Goal: Navigation & Orientation: Understand site structure

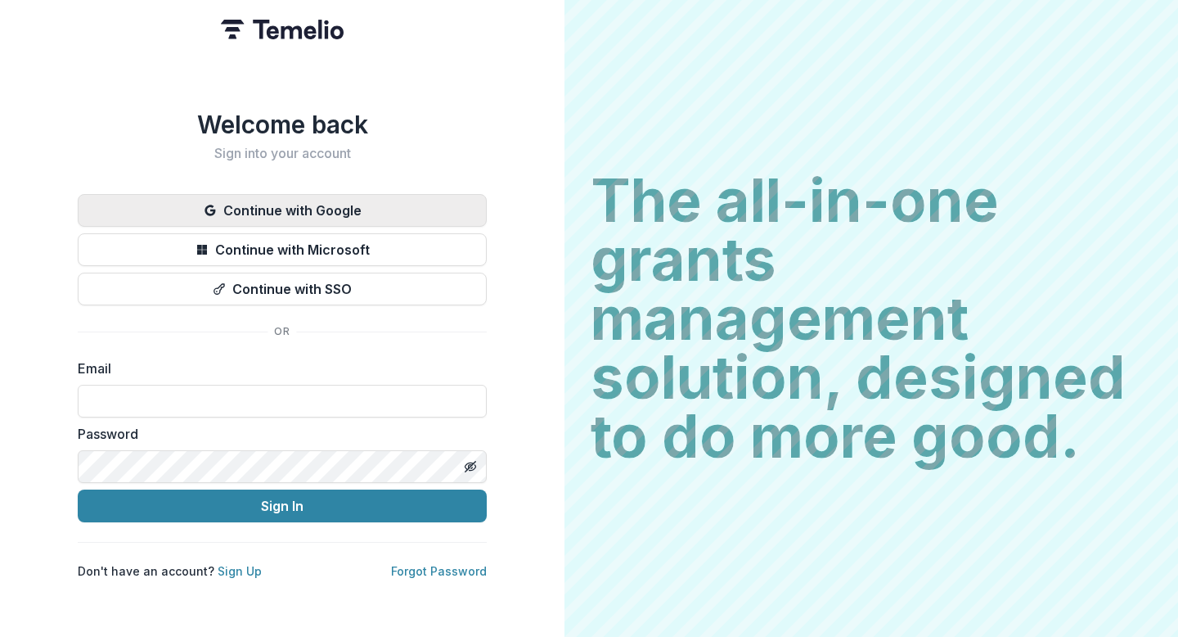
click at [332, 205] on button "Continue with Google" at bounding box center [282, 210] width 409 height 33
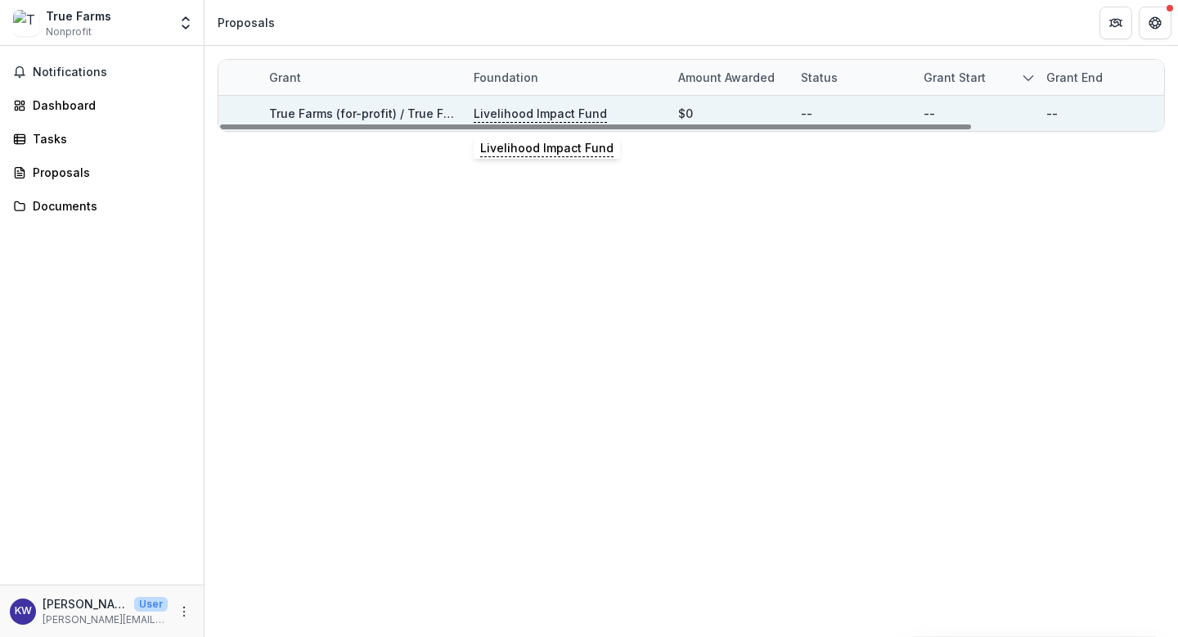
click at [512, 110] on p "Livelihood Impact Fund" at bounding box center [540, 114] width 133 height 18
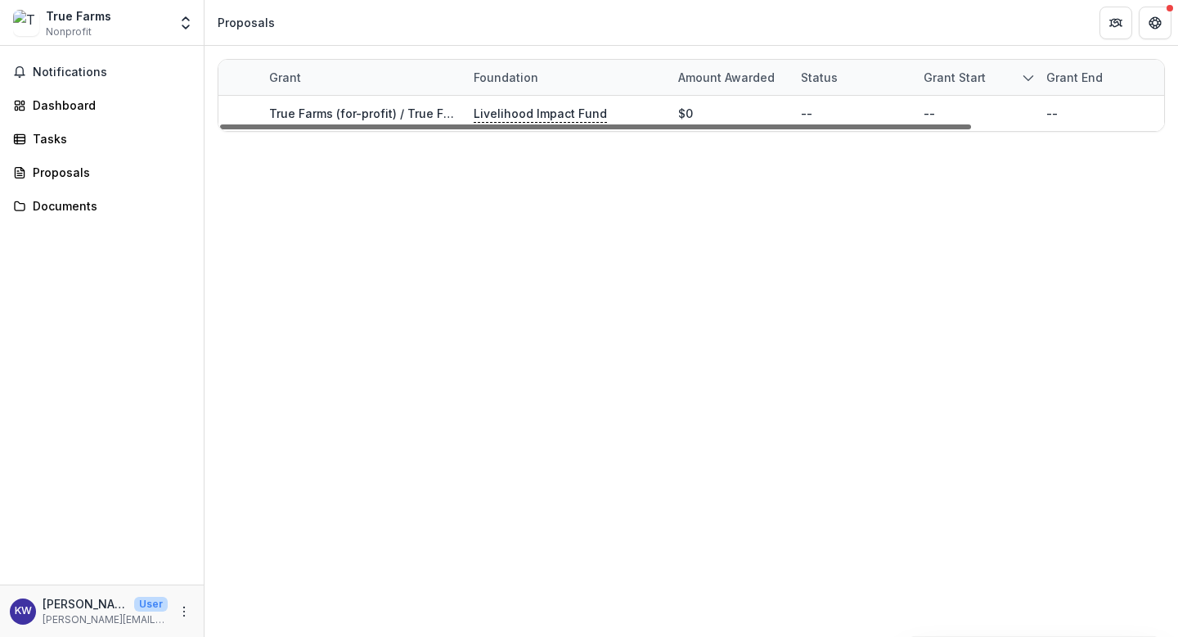
click at [389, 124] on div at bounding box center [595, 126] width 751 height 5
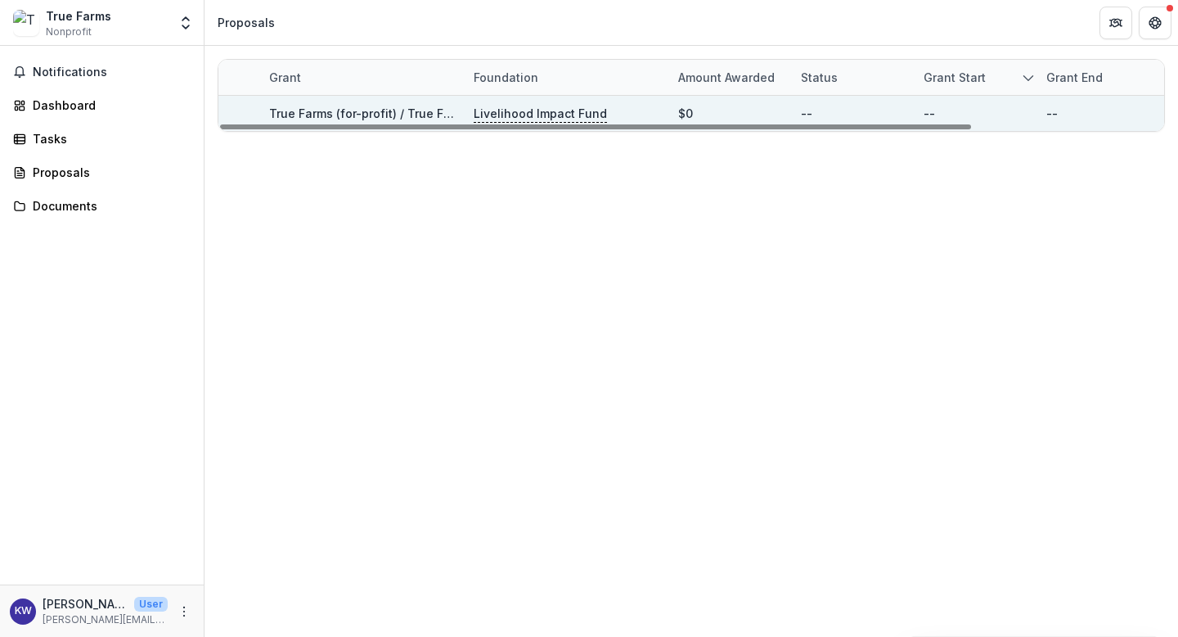
click at [386, 110] on link "True Farms (for-profit) / True Farmer (non-profit) - 2025 - New Lead" at bounding box center [463, 113] width 389 height 14
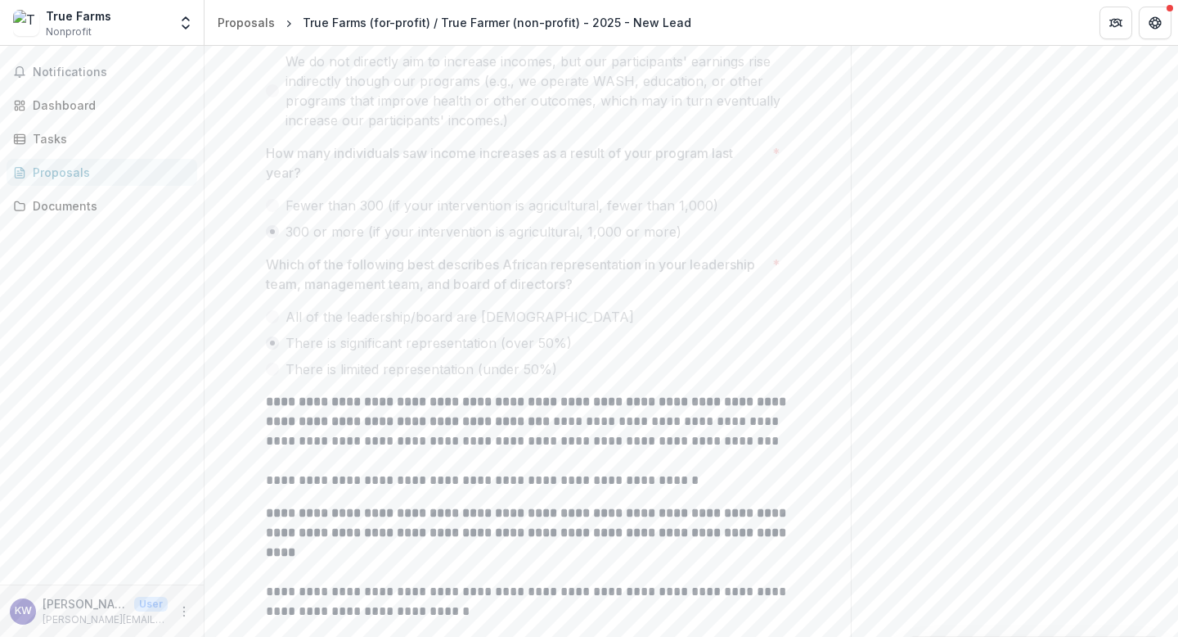
scroll to position [369, 0]
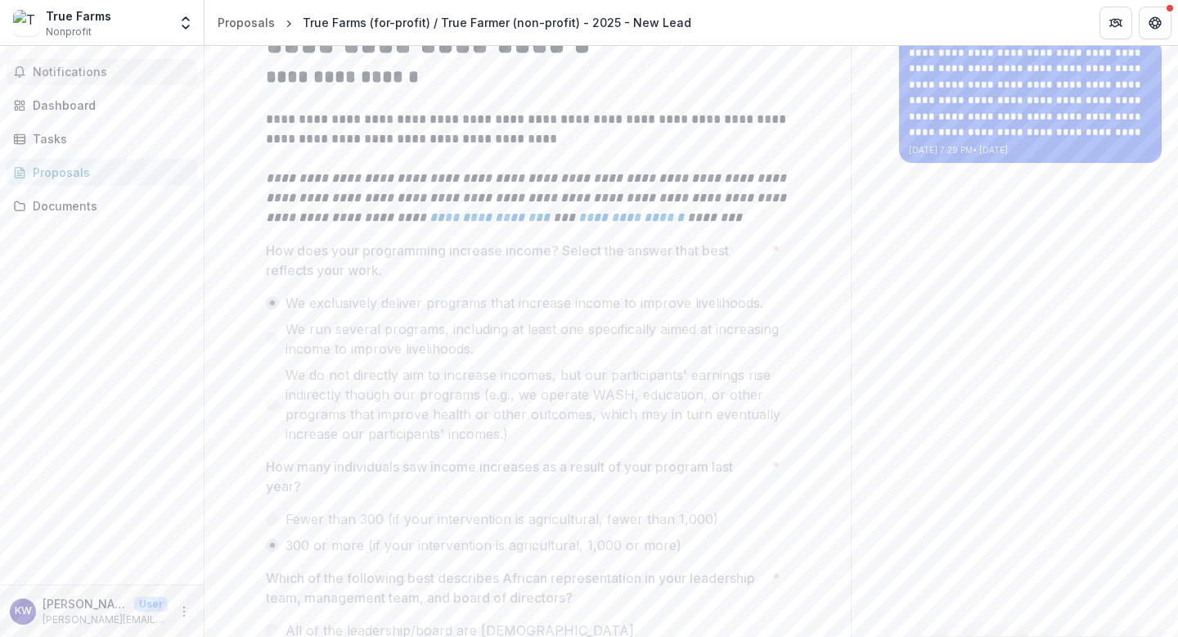
click at [78, 77] on span "Notifications" at bounding box center [112, 72] width 158 height 14
click at [102, 108] on div "Dashboard" at bounding box center [108, 105] width 151 height 17
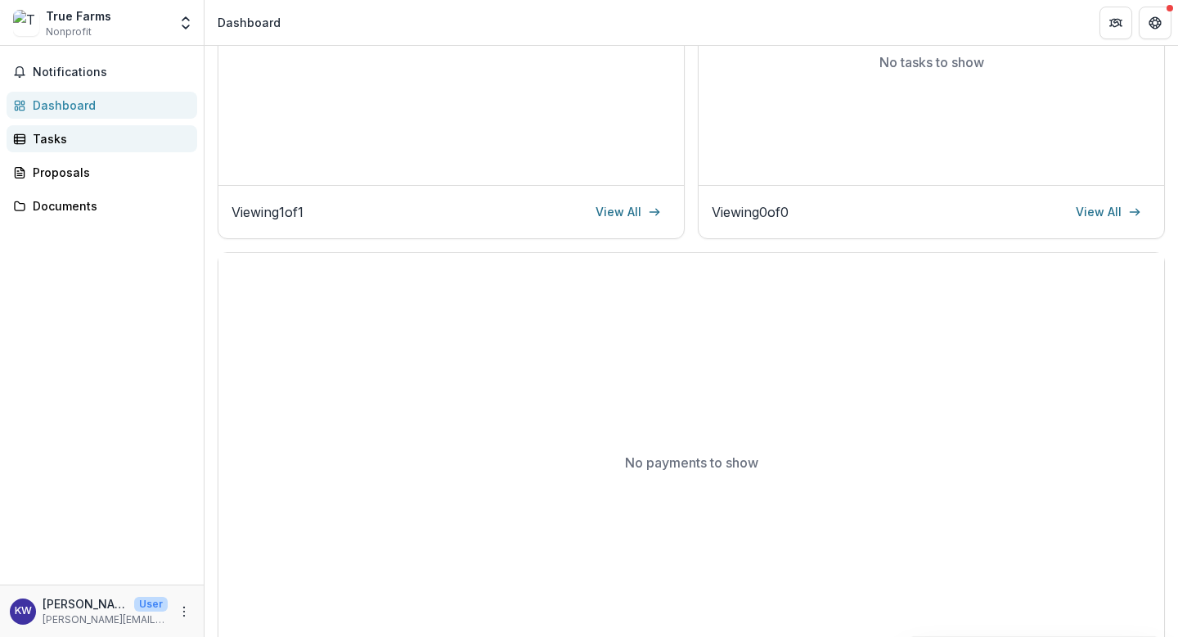
click at [83, 142] on div "Tasks" at bounding box center [108, 138] width 151 height 17
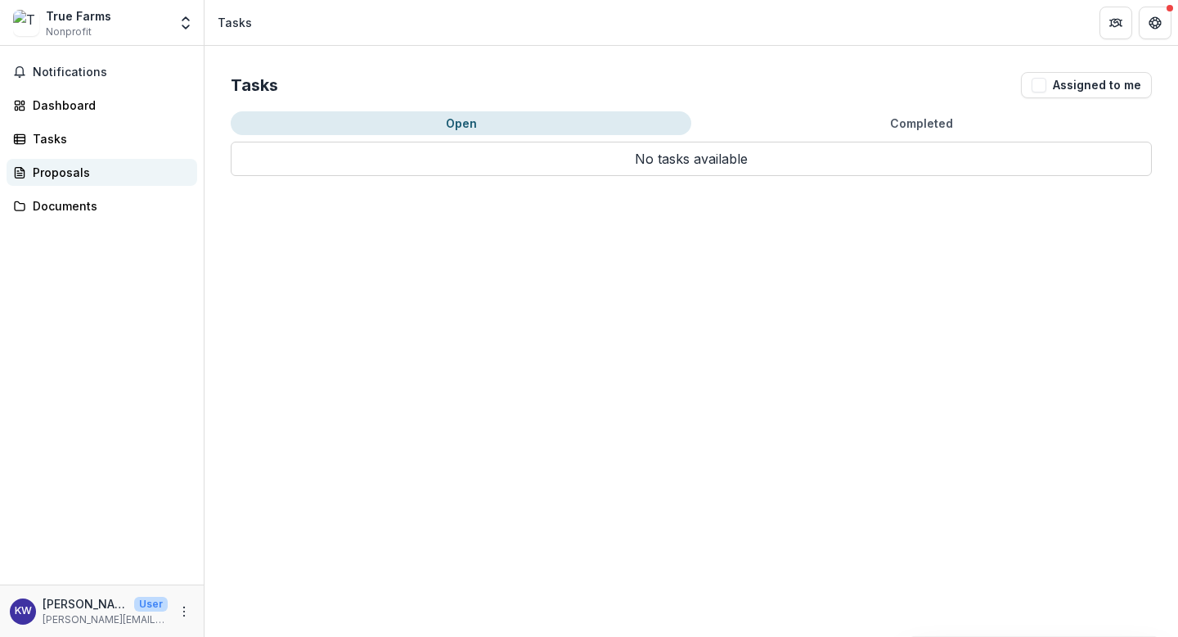
click at [102, 167] on div "Proposals" at bounding box center [108, 172] width 151 height 17
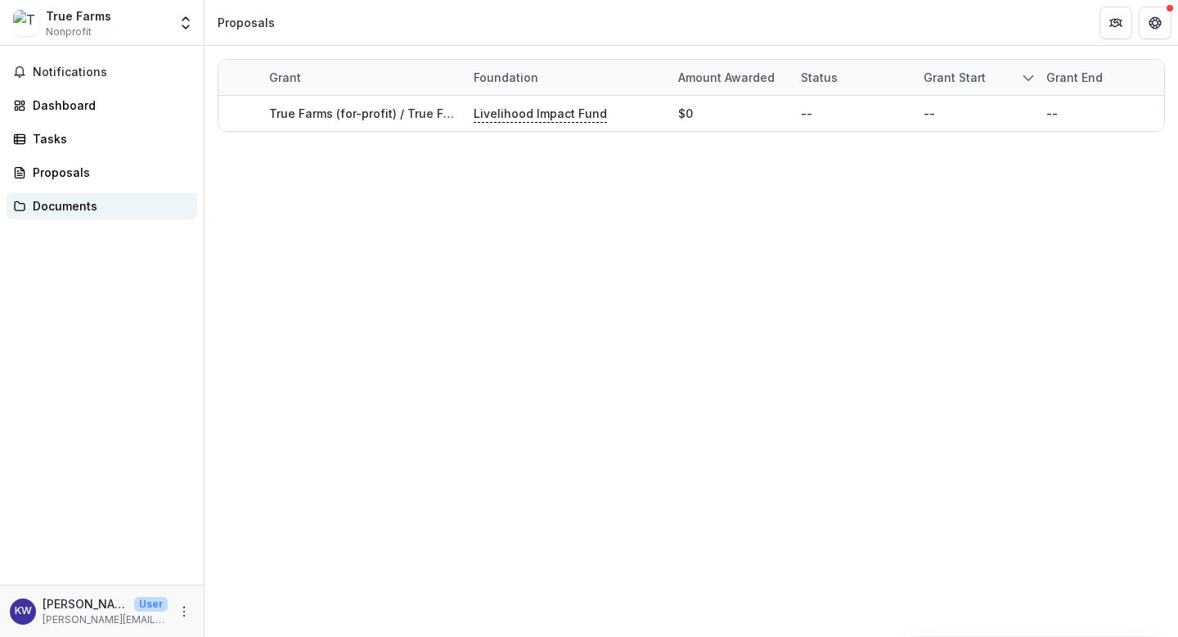
click at [99, 210] on div "Documents" at bounding box center [108, 205] width 151 height 17
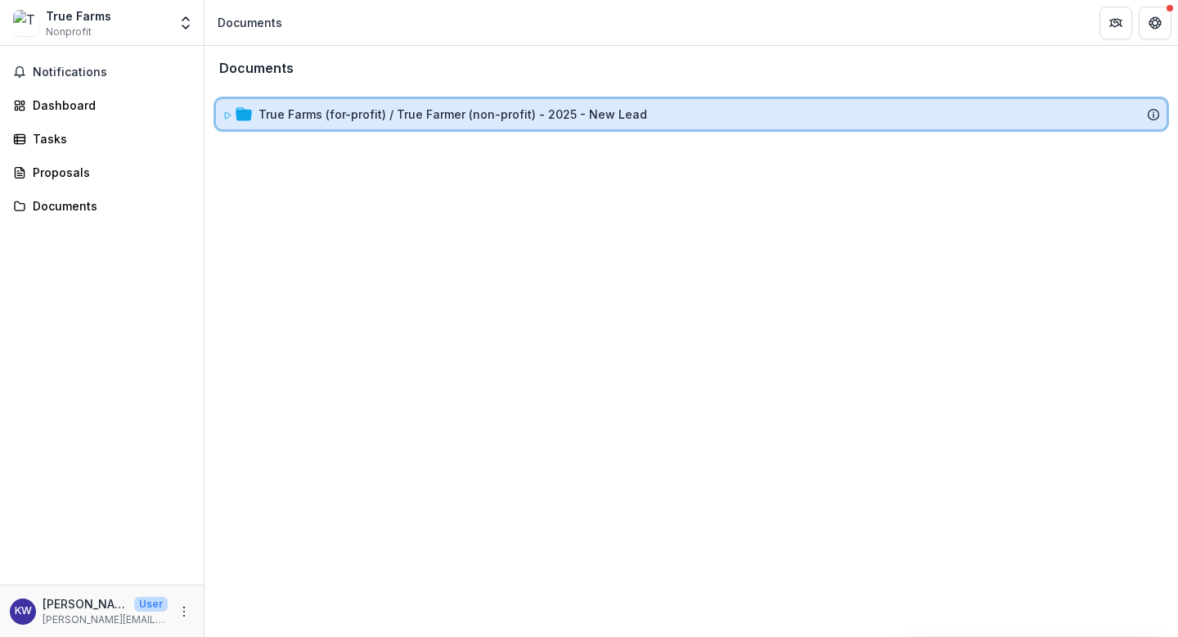
click at [227, 117] on icon at bounding box center [228, 115] width 6 height 7
